Goal: Task Accomplishment & Management: Use online tool/utility

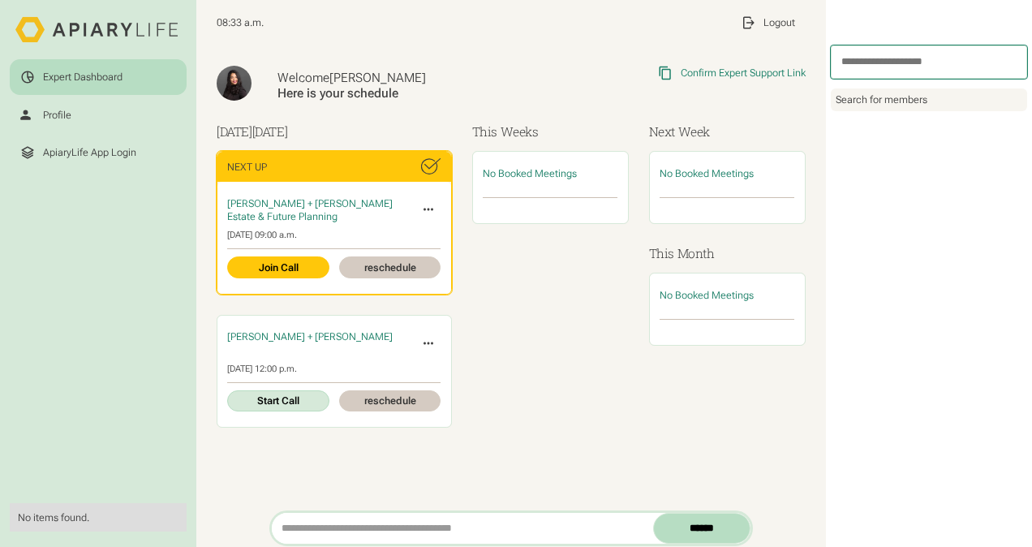
click at [424, 208] on icon at bounding box center [428, 209] width 15 height 15
click at [514, 282] on div "No Booked Meetings" at bounding box center [550, 289] width 157 height 277
click at [415, 209] on div at bounding box center [427, 209] width 25 height 25
click at [428, 208] on icon at bounding box center [428, 209] width 15 height 15
click at [269, 227] on div "Beth Drapkin + Crystal Corcoran Estate & Future Planning Invite Expert Cancel M…" at bounding box center [334, 237] width 234 height 111
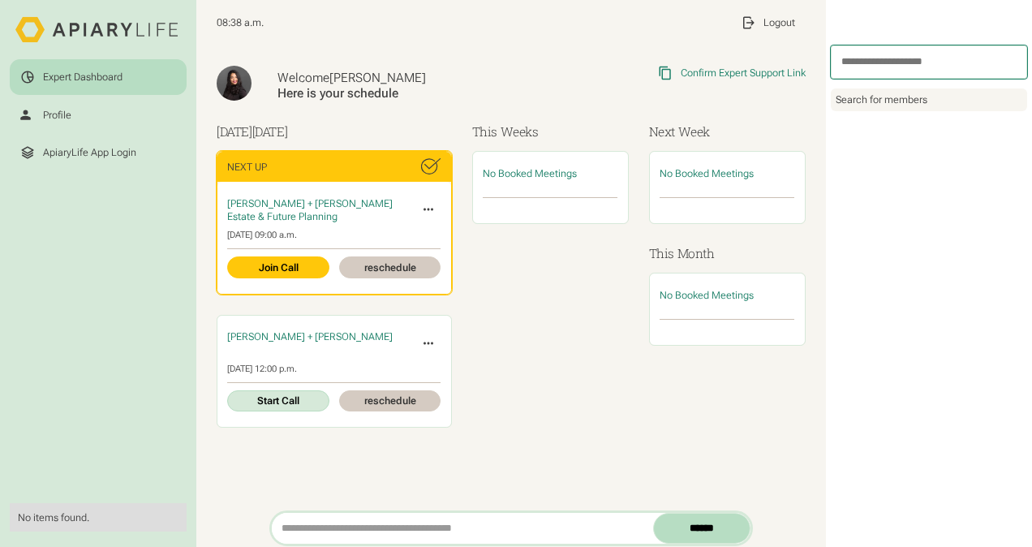
click at [247, 206] on span "[PERSON_NAME] + [PERSON_NAME]" at bounding box center [309, 203] width 165 height 12
click at [421, 213] on icon at bounding box center [428, 209] width 15 height 15
click at [507, 277] on div "No Booked Meetings" at bounding box center [550, 289] width 157 height 277
click at [287, 264] on link "Join Call" at bounding box center [277, 267] width 101 height 22
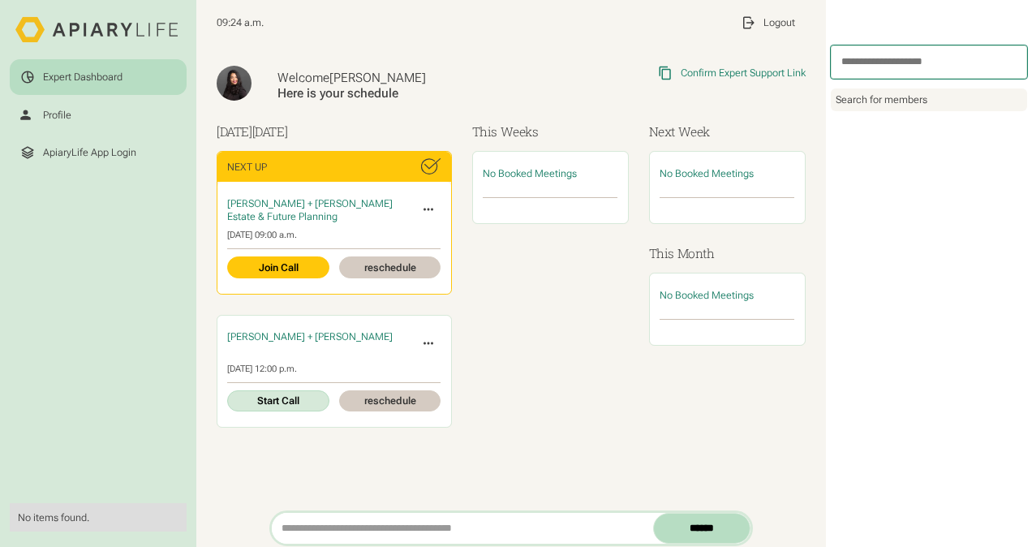
click at [550, 424] on div "No Booked Meetings" at bounding box center [550, 289] width 157 height 277
